Goal: Task Accomplishment & Management: Use online tool/utility

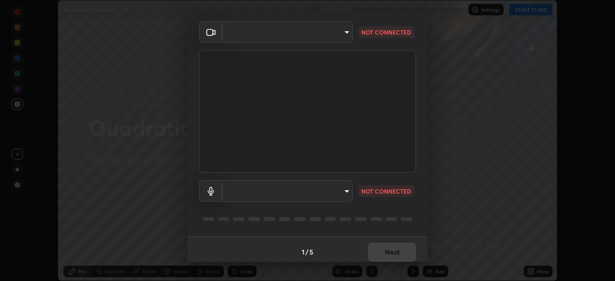
scroll to position [34, 0]
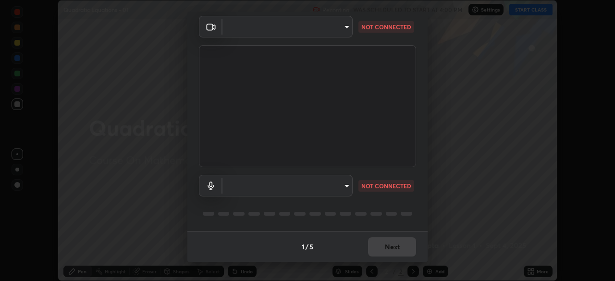
type input "1c1fc7f170fe0fb63c593947f71fbe7b7276dd803ac4132beb317857cbf647bf"
type input "default"
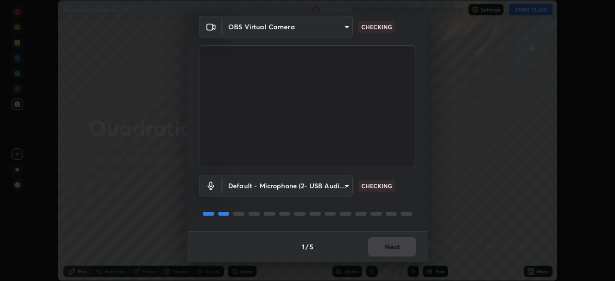
click at [335, 189] on body "Erase all Quadratic Equations - 01 Recording WAS SCHEDULED TO START AT 4:00 PM …" at bounding box center [307, 140] width 615 height 281
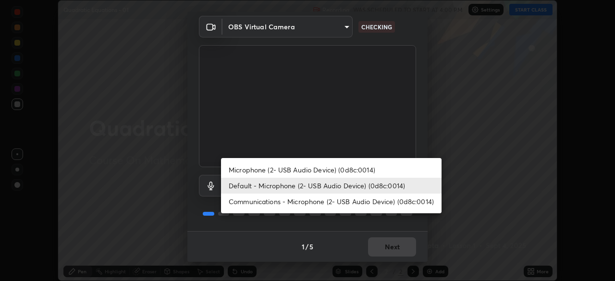
click at [333, 190] on li "Default - Microphone (2- USB Audio Device) (0d8c:0014)" at bounding box center [331, 186] width 221 height 16
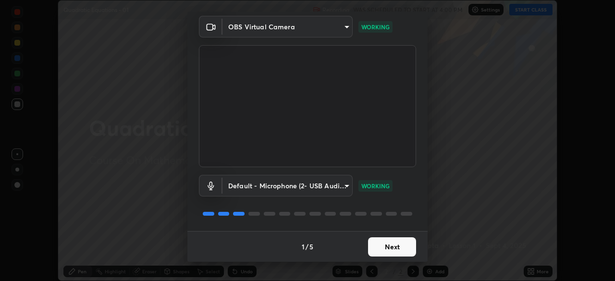
click at [404, 244] on button "Next" at bounding box center [392, 246] width 48 height 19
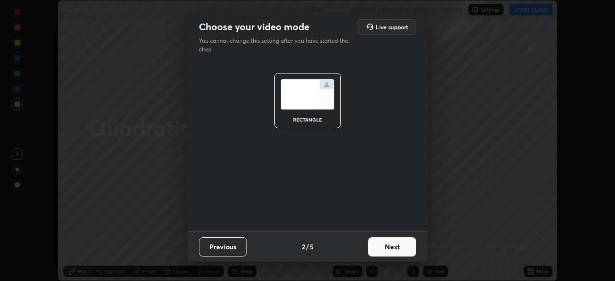
scroll to position [0, 0]
click at [402, 248] on button "Next" at bounding box center [392, 246] width 48 height 19
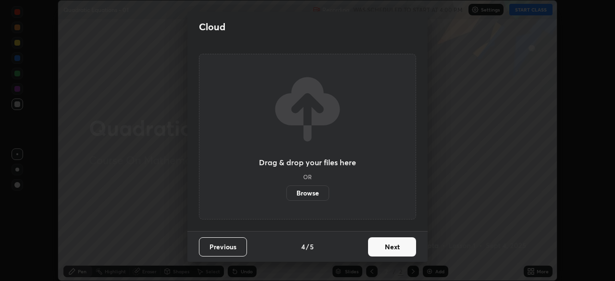
click at [403, 249] on button "Next" at bounding box center [392, 246] width 48 height 19
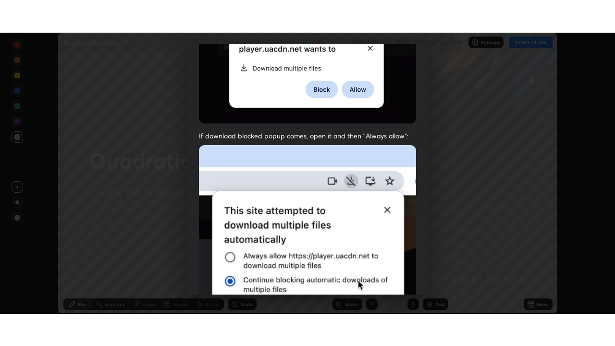
scroll to position [230, 0]
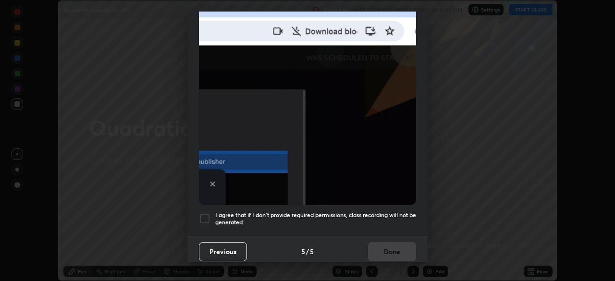
click at [378, 212] on h5 "I agree that if I don't provide required permissions, class recording will not …" at bounding box center [315, 219] width 201 height 15
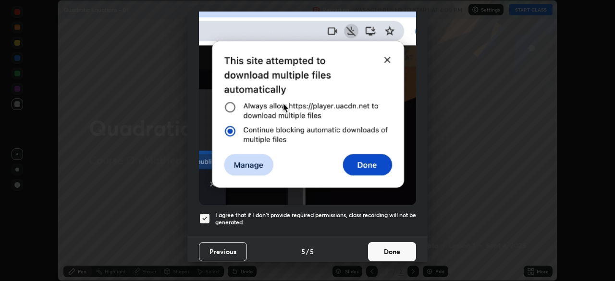
click at [384, 245] on button "Done" at bounding box center [392, 251] width 48 height 19
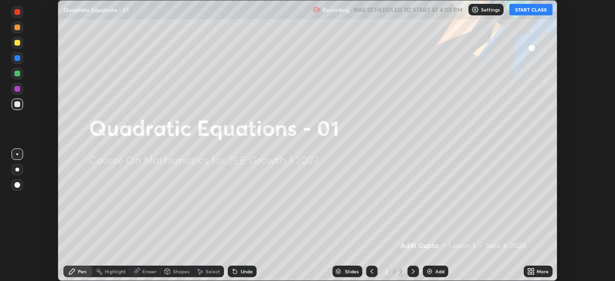
click at [528, 9] on button "START CLASS" at bounding box center [531, 10] width 43 height 12
click at [529, 270] on icon at bounding box center [529, 270] width 2 height 2
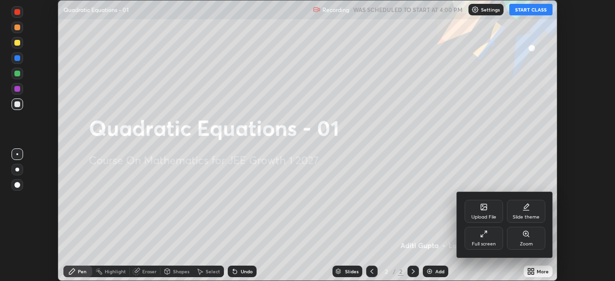
click at [482, 238] on div "Full screen" at bounding box center [484, 238] width 38 height 23
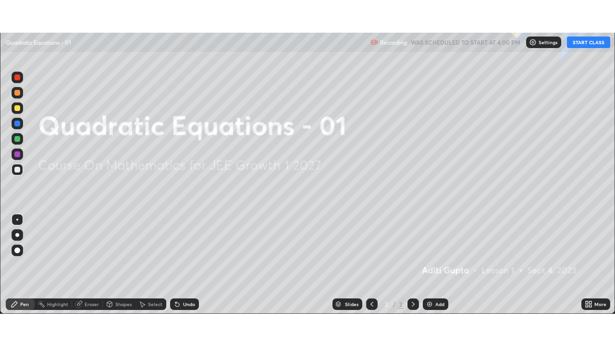
scroll to position [346, 615]
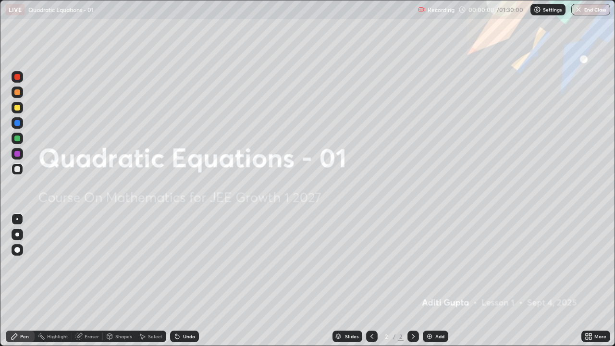
click at [432, 281] on div "Add" at bounding box center [435, 337] width 25 height 12
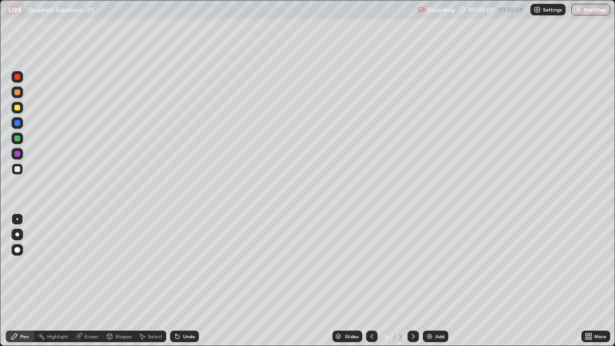
click at [433, 281] on img at bounding box center [430, 337] width 8 height 8
click at [436, 281] on div "Add" at bounding box center [440, 336] width 9 height 5
click at [436, 281] on div "Add" at bounding box center [435, 337] width 25 height 12
click at [436, 281] on div "Add" at bounding box center [440, 336] width 9 height 5
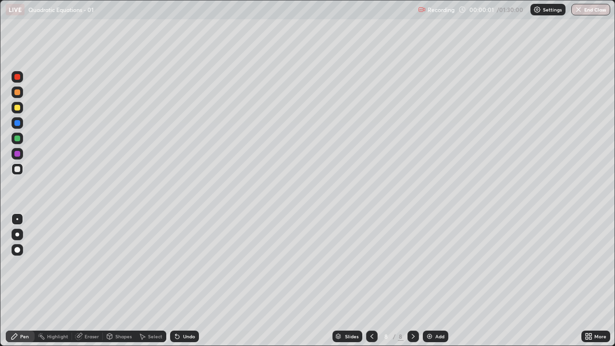
click at [437, 281] on div "Add" at bounding box center [440, 336] width 9 height 5
click at [438, 281] on div "Add" at bounding box center [440, 336] width 9 height 5
click at [437, 281] on div "Add" at bounding box center [440, 336] width 9 height 5
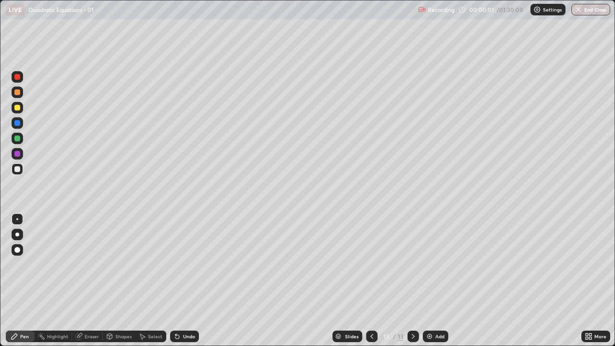
click at [436, 281] on div "Add" at bounding box center [440, 336] width 9 height 5
click at [434, 281] on div "Add" at bounding box center [435, 337] width 25 height 12
click at [436, 281] on div "Add" at bounding box center [440, 336] width 9 height 5
click at [433, 281] on div "Add" at bounding box center [435, 337] width 25 height 12
click at [356, 281] on div "Slides" at bounding box center [351, 336] width 13 height 5
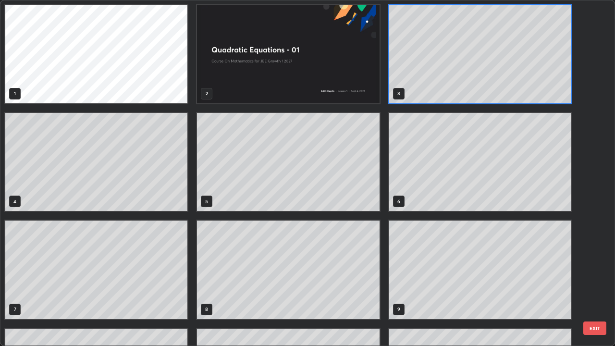
scroll to position [0, 0]
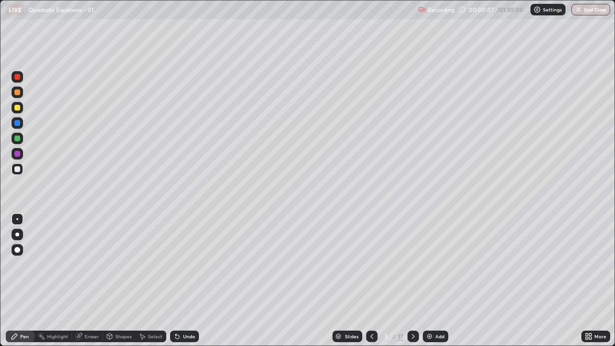
click at [16, 171] on div at bounding box center [17, 169] width 6 height 6
click at [18, 108] on div at bounding box center [17, 108] width 6 height 6
click at [22, 172] on div at bounding box center [18, 169] width 12 height 12
click at [412, 281] on icon at bounding box center [414, 337] width 8 height 8
click at [19, 107] on div at bounding box center [17, 108] width 6 height 6
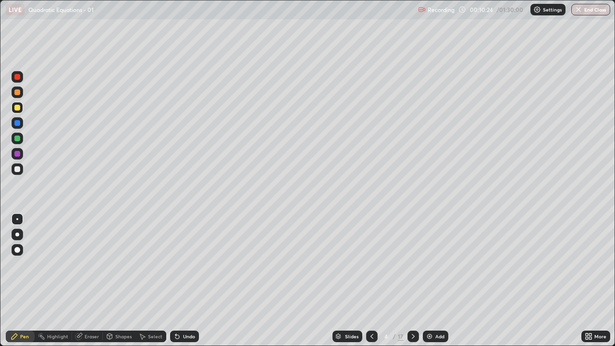
click at [21, 169] on div at bounding box center [18, 169] width 12 height 12
click at [191, 281] on div "Undo" at bounding box center [189, 336] width 12 height 5
click at [96, 281] on div "Eraser" at bounding box center [92, 336] width 14 height 5
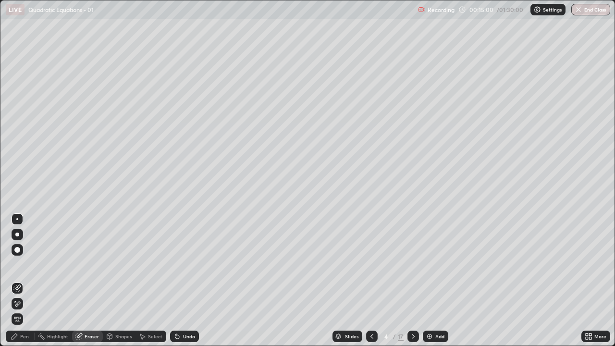
click at [24, 281] on div "Pen" at bounding box center [24, 336] width 9 height 5
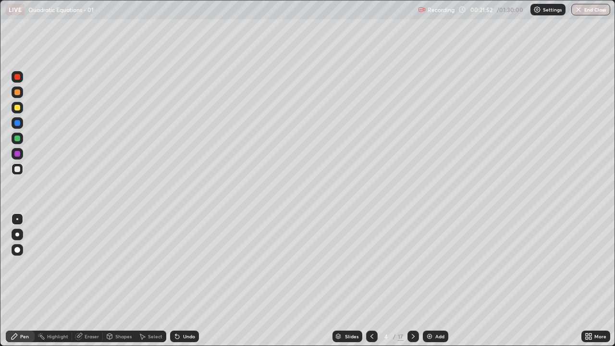
click at [412, 281] on icon at bounding box center [414, 337] width 8 height 8
click at [18, 108] on div at bounding box center [17, 108] width 6 height 6
click at [22, 169] on div at bounding box center [18, 169] width 12 height 12
click at [412, 281] on icon at bounding box center [414, 337] width 8 height 8
click at [188, 281] on div "Undo" at bounding box center [189, 336] width 12 height 5
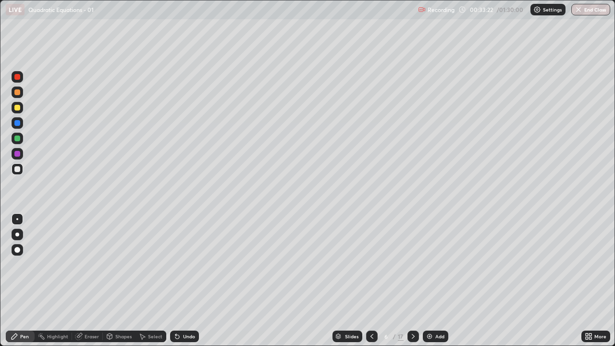
click at [187, 281] on div "Undo" at bounding box center [189, 336] width 12 height 5
click at [416, 281] on icon at bounding box center [414, 337] width 8 height 8
click at [375, 281] on div at bounding box center [372, 337] width 12 height 12
click at [416, 281] on div at bounding box center [414, 336] width 12 height 19
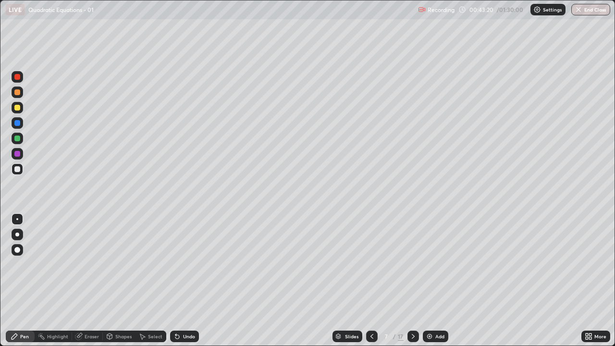
click at [372, 281] on icon at bounding box center [372, 337] width 8 height 8
click at [411, 281] on div at bounding box center [414, 337] width 12 height 12
click at [371, 281] on icon at bounding box center [372, 337] width 8 height 8
click at [412, 281] on icon at bounding box center [414, 337] width 8 height 8
click at [369, 281] on icon at bounding box center [372, 337] width 8 height 8
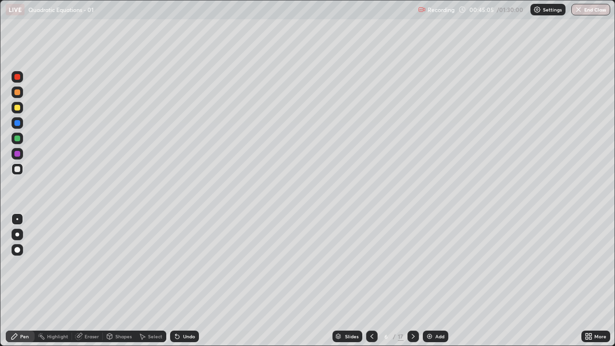
click at [413, 281] on div at bounding box center [414, 337] width 12 height 12
click at [375, 281] on div at bounding box center [372, 337] width 12 height 12
click at [416, 281] on div at bounding box center [414, 337] width 12 height 12
click at [371, 281] on icon at bounding box center [372, 336] width 3 height 5
click at [412, 281] on icon at bounding box center [414, 337] width 8 height 8
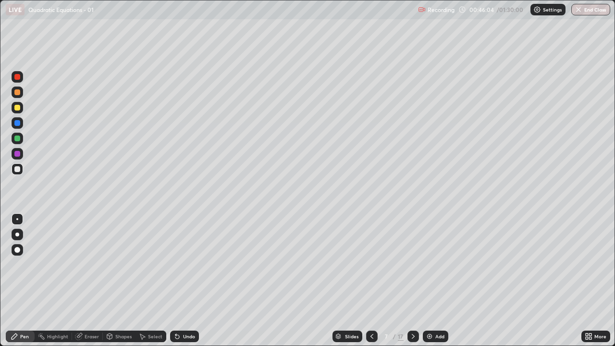
click at [189, 281] on div "Undo" at bounding box center [189, 336] width 12 height 5
click at [190, 281] on div "Undo" at bounding box center [189, 336] width 12 height 5
click at [193, 281] on div "Undo" at bounding box center [189, 336] width 12 height 5
click at [191, 281] on div "Undo" at bounding box center [189, 336] width 12 height 5
click at [190, 281] on div "Undo" at bounding box center [189, 336] width 12 height 5
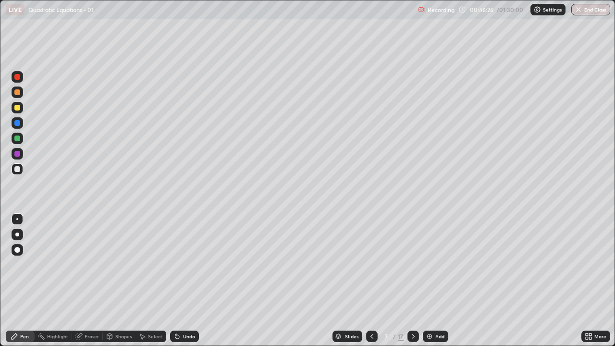
click at [372, 281] on div at bounding box center [372, 337] width 12 height 12
click at [413, 281] on icon at bounding box center [414, 337] width 8 height 8
click at [413, 281] on div at bounding box center [414, 337] width 12 height 12
click at [367, 281] on div at bounding box center [372, 337] width 12 height 12
click at [370, 281] on icon at bounding box center [372, 337] width 8 height 8
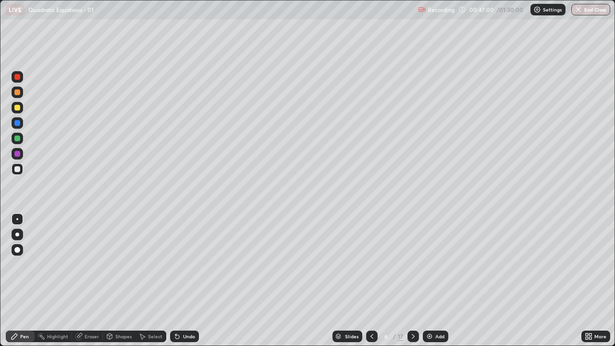
click at [412, 281] on icon at bounding box center [414, 337] width 8 height 8
click at [416, 281] on div at bounding box center [414, 337] width 12 height 12
click at [372, 281] on icon at bounding box center [372, 337] width 8 height 8
click at [413, 281] on icon at bounding box center [414, 337] width 8 height 8
click at [412, 281] on icon at bounding box center [414, 337] width 8 height 8
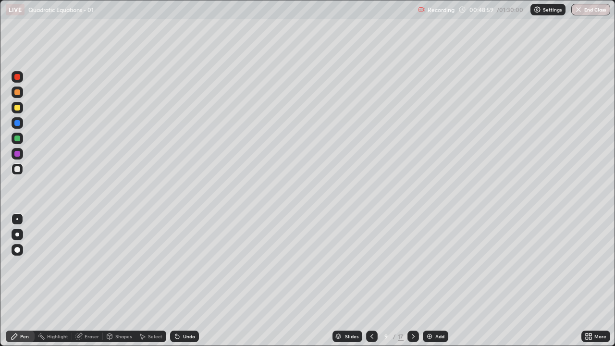
click at [372, 281] on icon at bounding box center [372, 336] width 3 height 5
click at [371, 281] on icon at bounding box center [372, 337] width 8 height 8
click at [413, 281] on div at bounding box center [414, 337] width 12 height 12
click at [413, 281] on icon at bounding box center [414, 337] width 8 height 8
click at [19, 107] on div at bounding box center [17, 108] width 6 height 6
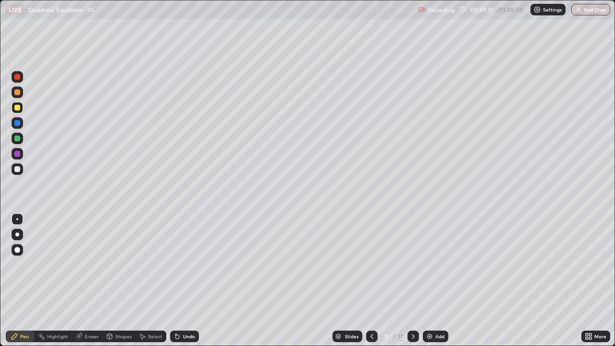
click at [372, 281] on icon at bounding box center [372, 337] width 8 height 8
click at [371, 281] on icon at bounding box center [372, 337] width 8 height 8
click at [412, 281] on icon at bounding box center [414, 337] width 8 height 8
click at [19, 124] on div at bounding box center [17, 123] width 6 height 6
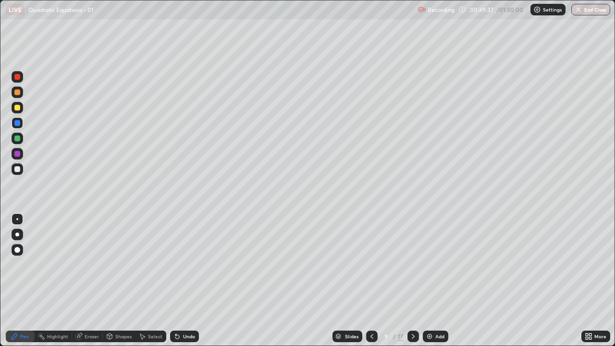
click at [371, 281] on icon at bounding box center [372, 337] width 8 height 8
click at [412, 281] on icon at bounding box center [414, 337] width 8 height 8
click at [416, 281] on div at bounding box center [414, 337] width 12 height 12
click at [371, 281] on div at bounding box center [372, 337] width 12 height 12
click at [18, 139] on div at bounding box center [17, 139] width 6 height 6
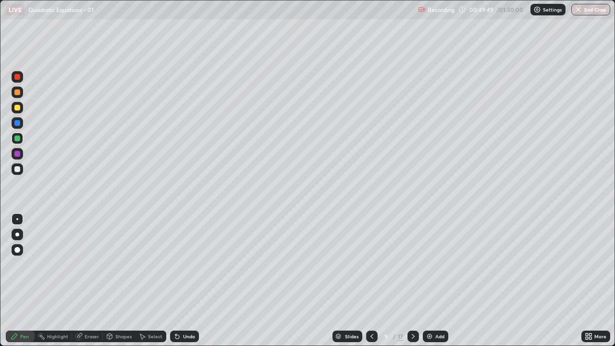
click at [371, 281] on icon at bounding box center [372, 337] width 8 height 8
click at [412, 281] on icon at bounding box center [414, 337] width 8 height 8
click at [23, 155] on div at bounding box center [18, 154] width 12 height 12
click at [375, 281] on div at bounding box center [372, 337] width 12 height 12
click at [371, 281] on icon at bounding box center [372, 336] width 3 height 5
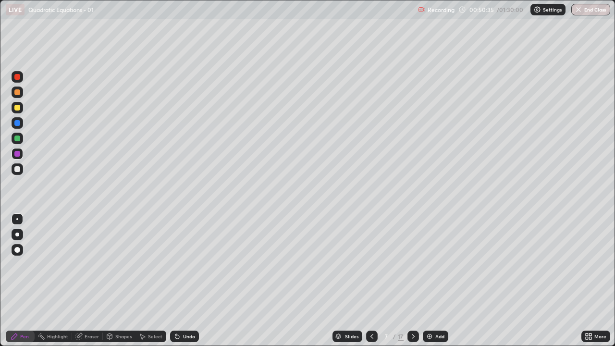
click at [371, 281] on icon at bounding box center [372, 337] width 8 height 8
click at [411, 281] on icon at bounding box center [414, 337] width 8 height 8
click at [412, 281] on icon at bounding box center [414, 337] width 8 height 8
click at [411, 281] on div at bounding box center [414, 336] width 12 height 19
click at [367, 281] on div at bounding box center [372, 337] width 12 height 12
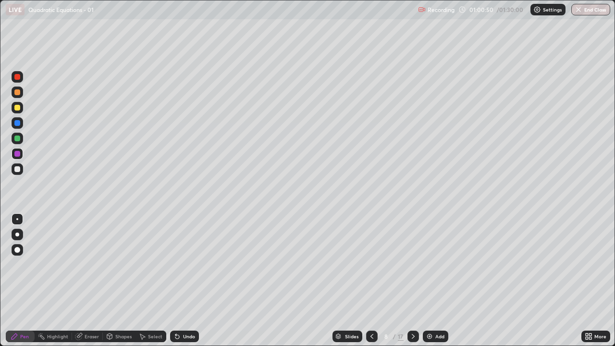
click at [411, 281] on div at bounding box center [414, 337] width 12 height 12
click at [413, 281] on icon at bounding box center [414, 337] width 8 height 8
click at [20, 110] on div at bounding box center [18, 108] width 12 height 12
click at [180, 281] on icon at bounding box center [178, 337] width 8 height 8
click at [22, 169] on div at bounding box center [18, 169] width 12 height 12
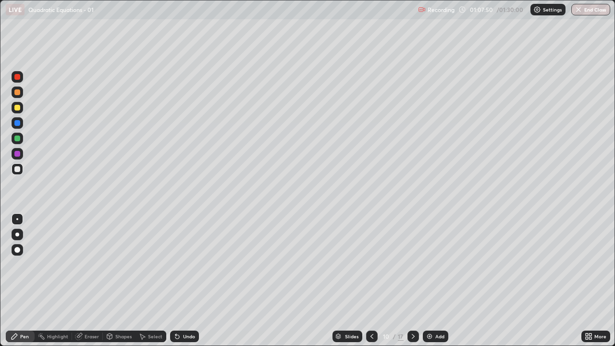
click at [19, 110] on div at bounding box center [17, 108] width 6 height 6
click at [412, 281] on div at bounding box center [414, 337] width 12 height 12
click at [22, 171] on div at bounding box center [18, 169] width 12 height 12
click at [92, 281] on div "Eraser" at bounding box center [92, 336] width 14 height 5
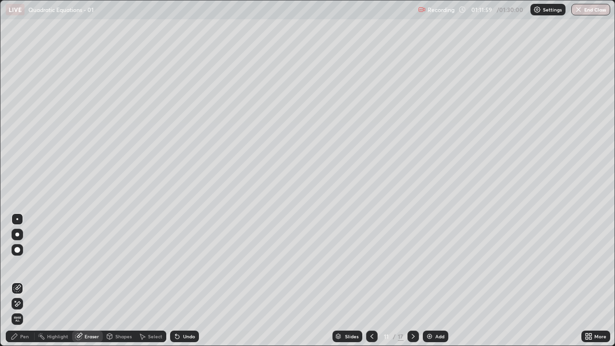
click at [28, 281] on div "Pen" at bounding box center [24, 336] width 9 height 5
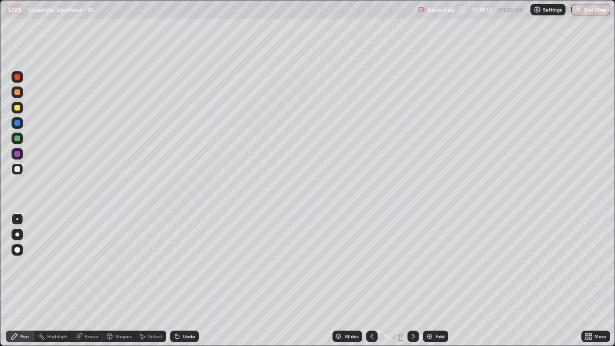
click at [23, 109] on div at bounding box center [18, 108] width 12 height 12
click at [21, 169] on div at bounding box center [18, 169] width 12 height 12
click at [184, 281] on div "Undo" at bounding box center [189, 336] width 12 height 5
click at [190, 281] on div "Undo" at bounding box center [184, 337] width 29 height 12
click at [189, 281] on div "Undo" at bounding box center [189, 336] width 12 height 5
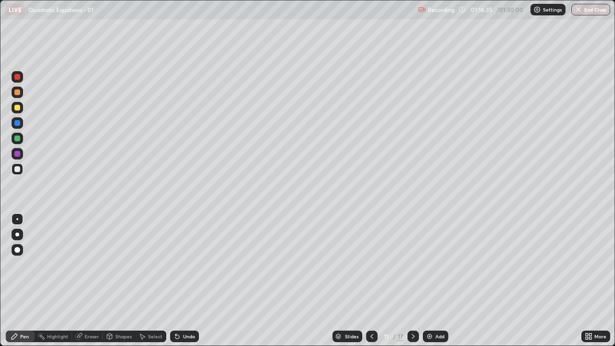
click at [412, 281] on icon at bounding box center [414, 337] width 8 height 8
click at [372, 281] on icon at bounding box center [372, 336] width 3 height 5
click at [412, 281] on icon at bounding box center [413, 336] width 3 height 5
click at [89, 281] on div "Eraser" at bounding box center [92, 336] width 14 height 5
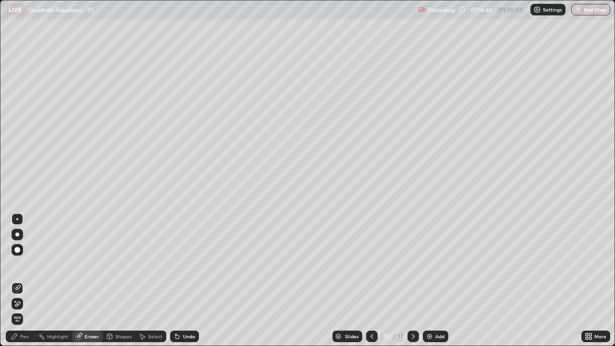
click at [28, 281] on div "Pen" at bounding box center [24, 336] width 9 height 5
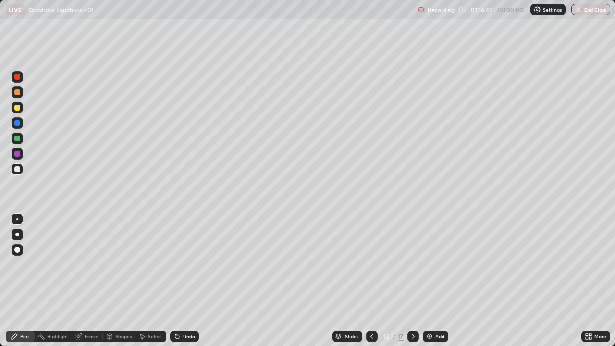
click at [371, 281] on icon at bounding box center [372, 337] width 8 height 8
click at [412, 281] on icon at bounding box center [414, 337] width 8 height 8
click at [371, 281] on icon at bounding box center [372, 337] width 8 height 8
click at [412, 281] on icon at bounding box center [414, 337] width 8 height 8
click at [371, 281] on icon at bounding box center [372, 337] width 8 height 8
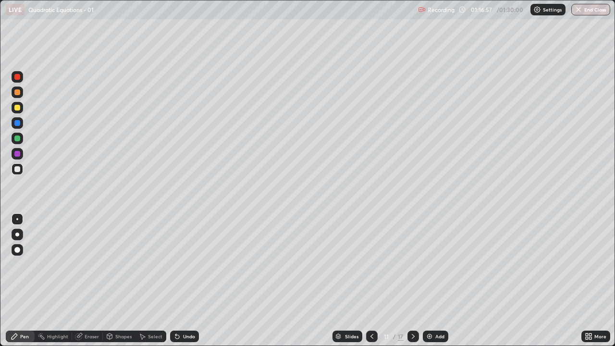
click at [417, 281] on div at bounding box center [414, 337] width 12 height 12
click at [369, 281] on div at bounding box center [372, 337] width 12 height 12
click at [412, 281] on icon at bounding box center [414, 337] width 8 height 8
click at [371, 281] on icon at bounding box center [372, 337] width 8 height 8
click at [413, 281] on icon at bounding box center [414, 337] width 8 height 8
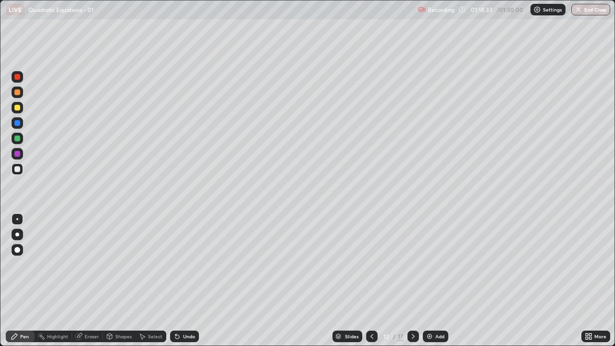
click at [188, 281] on div "Undo" at bounding box center [189, 336] width 12 height 5
click at [22, 138] on div at bounding box center [18, 139] width 12 height 12
click at [413, 281] on icon at bounding box center [414, 337] width 8 height 8
click at [376, 281] on div at bounding box center [372, 337] width 12 height 12
click at [412, 281] on icon at bounding box center [414, 337] width 8 height 8
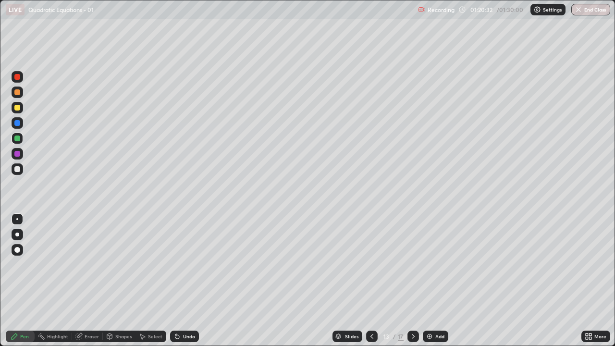
click at [371, 281] on icon at bounding box center [372, 337] width 8 height 8
click at [411, 281] on div at bounding box center [414, 337] width 12 height 12
click at [18, 108] on div at bounding box center [17, 108] width 6 height 6
click at [371, 281] on icon at bounding box center [372, 336] width 3 height 5
click at [413, 281] on icon at bounding box center [414, 337] width 8 height 8
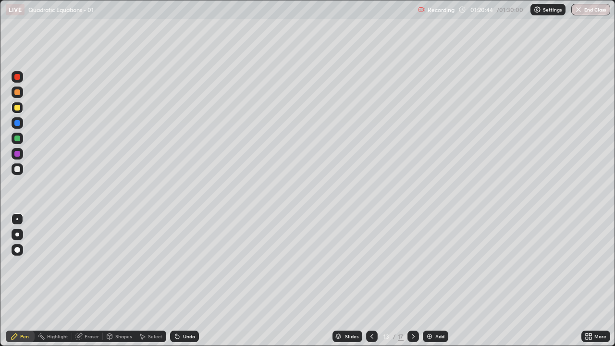
click at [371, 281] on icon at bounding box center [372, 337] width 8 height 8
click at [412, 281] on icon at bounding box center [414, 337] width 8 height 8
click at [366, 281] on div at bounding box center [372, 337] width 12 height 12
click at [414, 281] on div at bounding box center [414, 337] width 12 height 12
click at [371, 281] on icon at bounding box center [372, 337] width 8 height 8
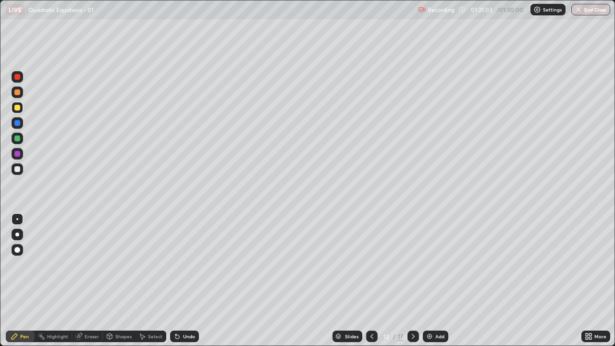
click at [372, 281] on icon at bounding box center [372, 337] width 8 height 8
click at [412, 281] on icon at bounding box center [413, 336] width 3 height 5
click at [371, 281] on icon at bounding box center [372, 337] width 8 height 8
click at [409, 281] on div at bounding box center [414, 336] width 12 height 19
click at [370, 281] on icon at bounding box center [372, 337] width 8 height 8
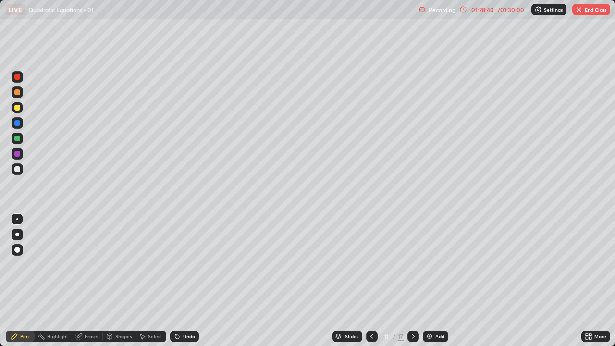
click at [413, 281] on icon at bounding box center [414, 337] width 8 height 8
click at [412, 281] on icon at bounding box center [413, 336] width 3 height 5
click at [370, 281] on icon at bounding box center [372, 337] width 8 height 8
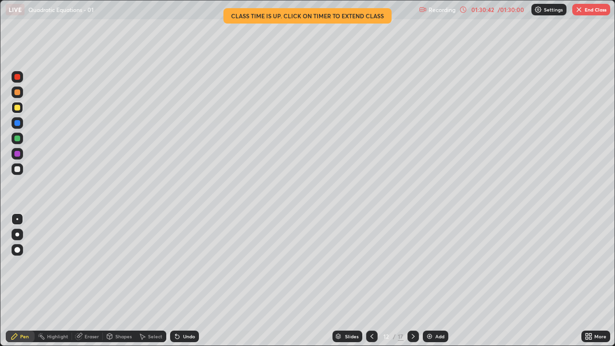
click at [16, 249] on div at bounding box center [17, 250] width 6 height 6
click at [19, 167] on div at bounding box center [17, 169] width 6 height 6
click at [17, 153] on div at bounding box center [17, 154] width 6 height 6
click at [412, 281] on icon at bounding box center [414, 337] width 8 height 8
click at [371, 281] on icon at bounding box center [372, 337] width 8 height 8
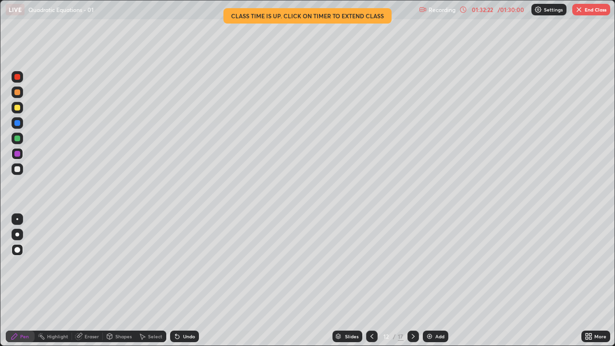
click at [411, 281] on icon at bounding box center [414, 337] width 8 height 8
click at [594, 10] on button "End Class" at bounding box center [592, 10] width 38 height 12
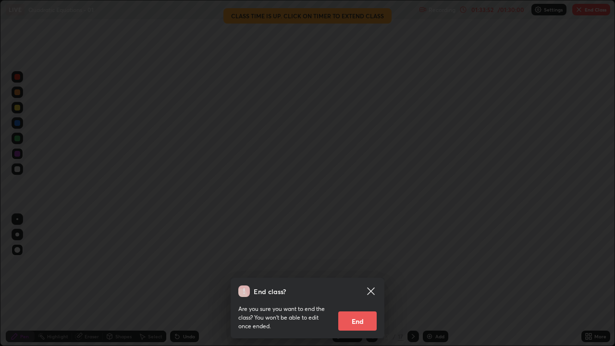
click at [361, 281] on button "End" at bounding box center [357, 321] width 38 height 19
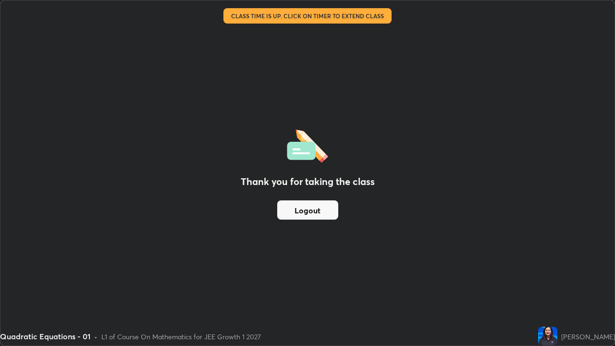
click at [303, 217] on button "Logout" at bounding box center [307, 209] width 61 height 19
click at [300, 208] on button "Logout" at bounding box center [307, 209] width 61 height 19
click at [304, 209] on button "Logout" at bounding box center [307, 209] width 61 height 19
click at [317, 214] on button "Logout" at bounding box center [307, 209] width 61 height 19
click at [319, 212] on button "Logout" at bounding box center [307, 209] width 61 height 19
